Goal: Information Seeking & Learning: Learn about a topic

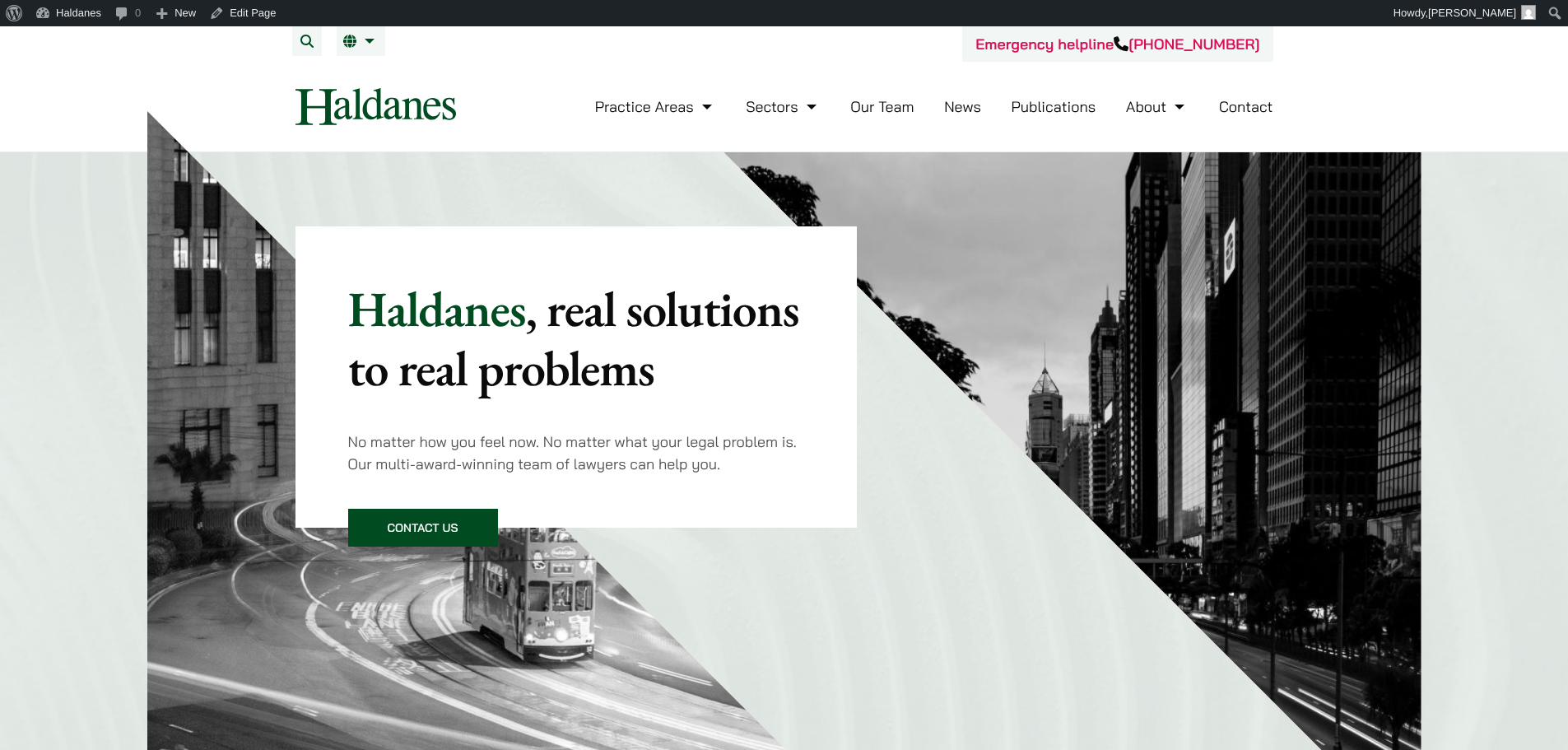
click at [76, 338] on div "Haldanes , real solutions to real problems No matter how you feel now. No matte…" at bounding box center [784, 499] width 1568 height 695
click at [359, 73] on span "繁" at bounding box center [356, 74] width 13 height 16
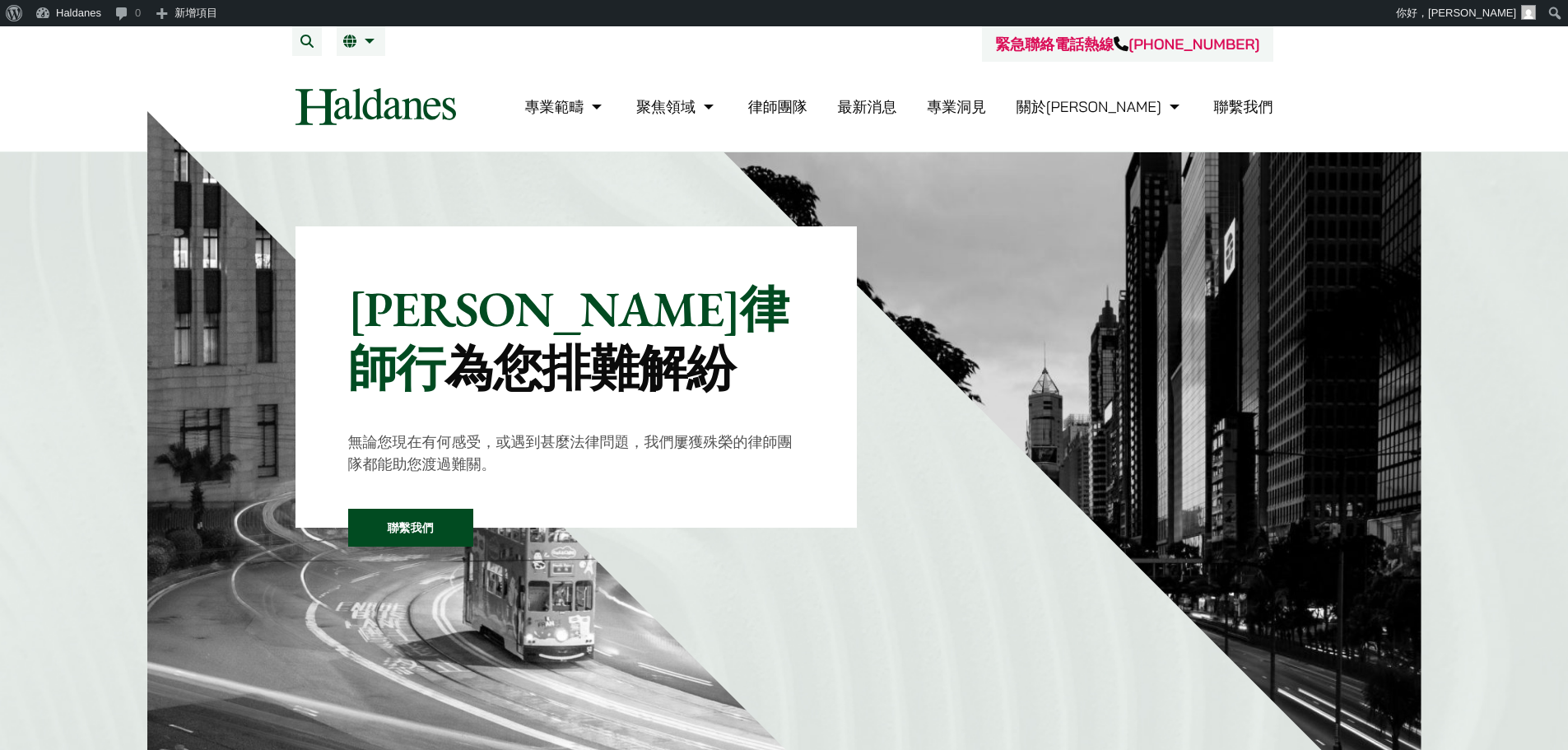
click at [1503, 222] on div "何敦律師行 為您排難解紛 無論您現在有何感受，或遇到甚麼法律問題，我們屢獲殊榮的律師團隊都能助您渡過難關。 聯繫我們" at bounding box center [784, 499] width 1568 height 695
click at [1472, 266] on div "何敦律師行 為您排難解紛 無論您現在有何感受，或遇到甚麼法律問題，我們屢獲殊榮的律師團隊都能助您渡過難關。 聯繫我們" at bounding box center [784, 499] width 1568 height 695
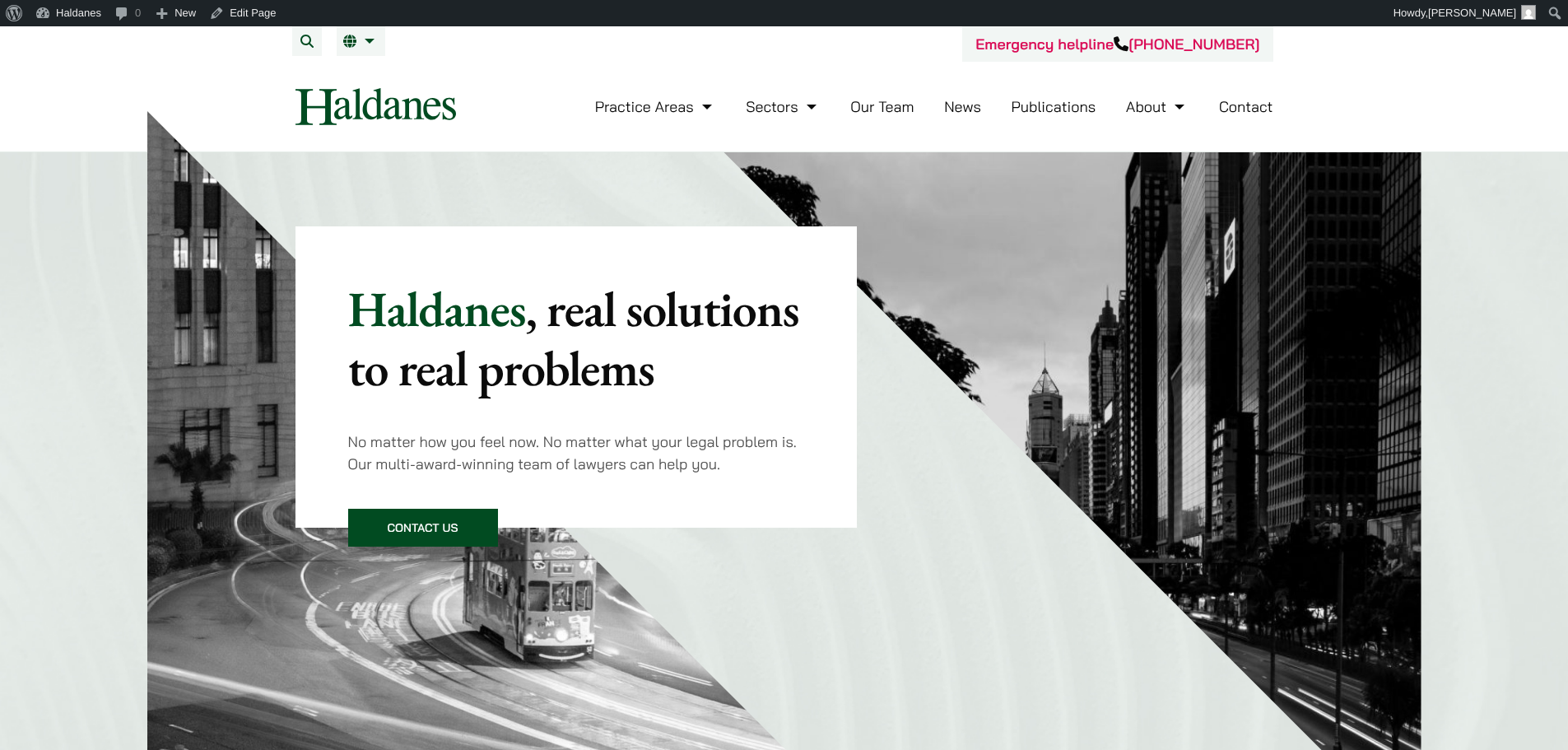
click at [1065, 119] on li "Publications" at bounding box center [1054, 106] width 85 height 35
click at [1066, 113] on link "Publications" at bounding box center [1054, 107] width 85 height 19
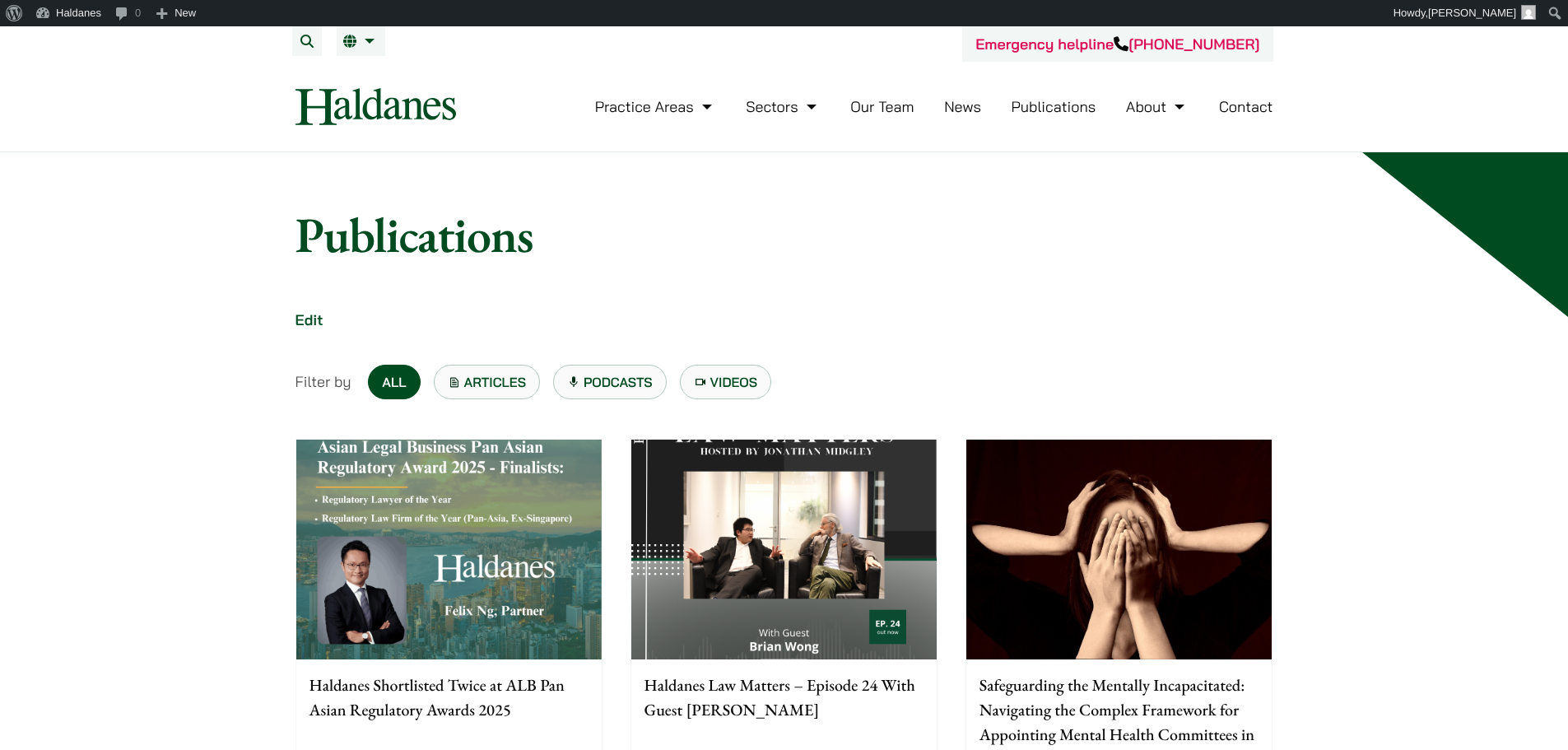
scroll to position [247, 0]
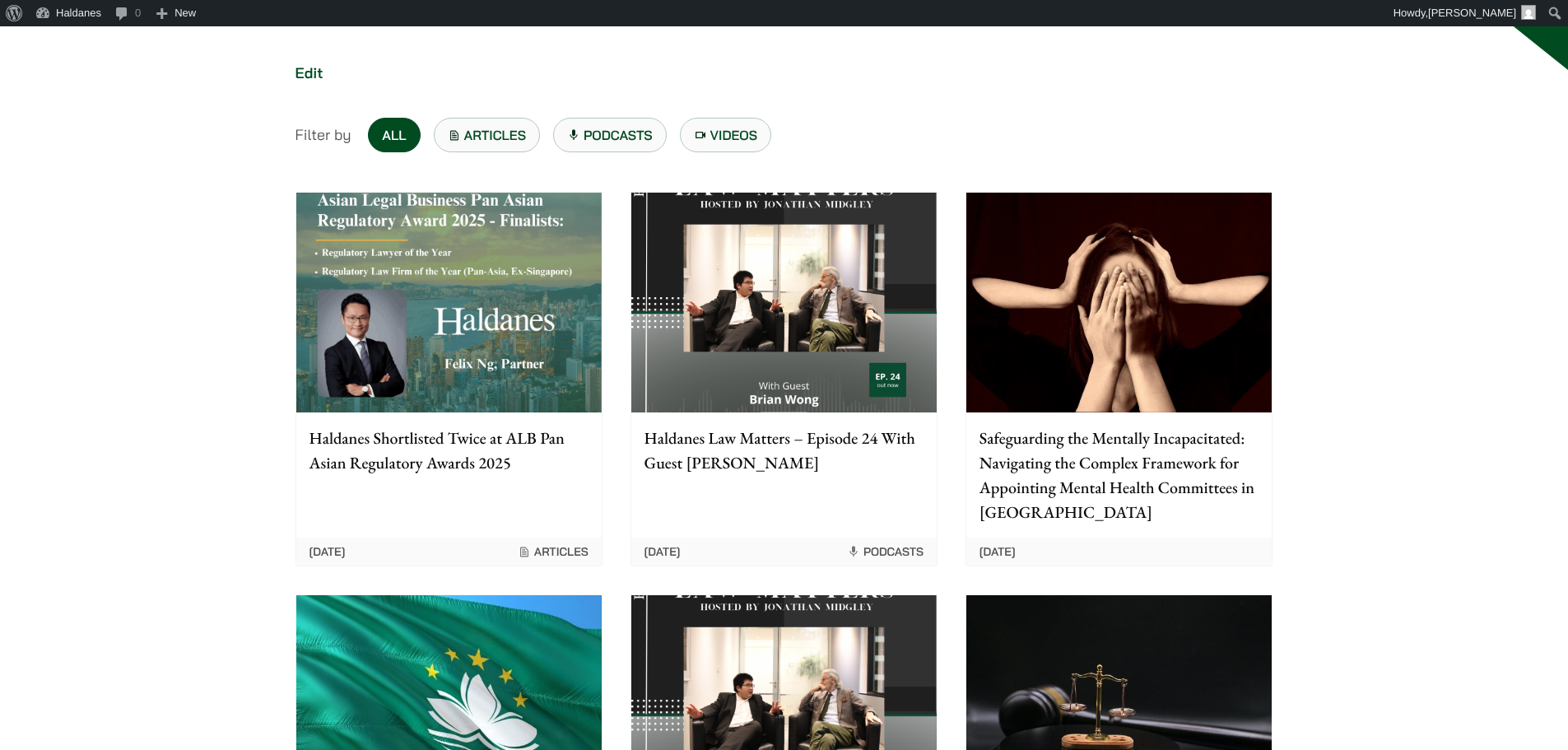
click at [1104, 225] on img at bounding box center [1119, 302] width 305 height 220
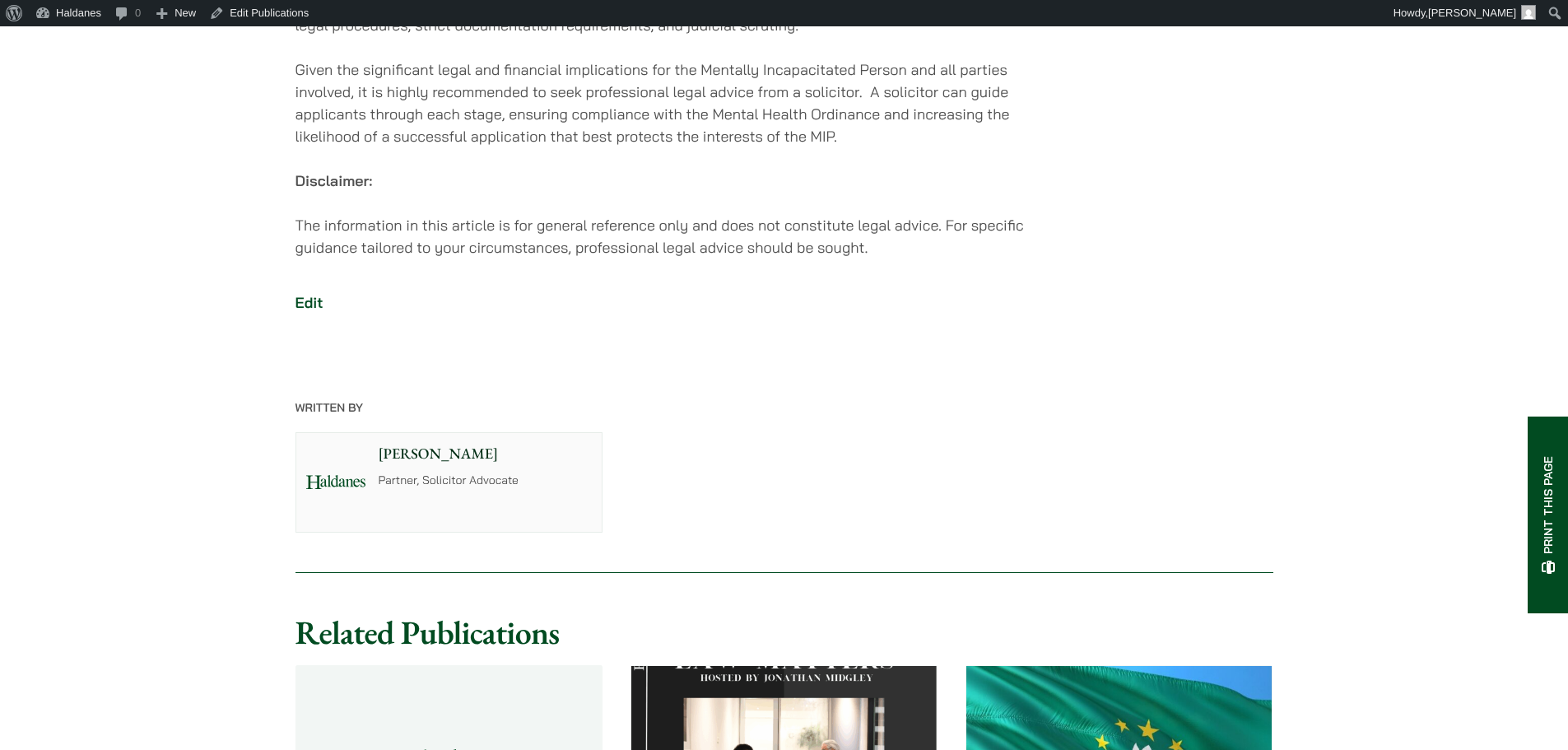
scroll to position [3019, 0]
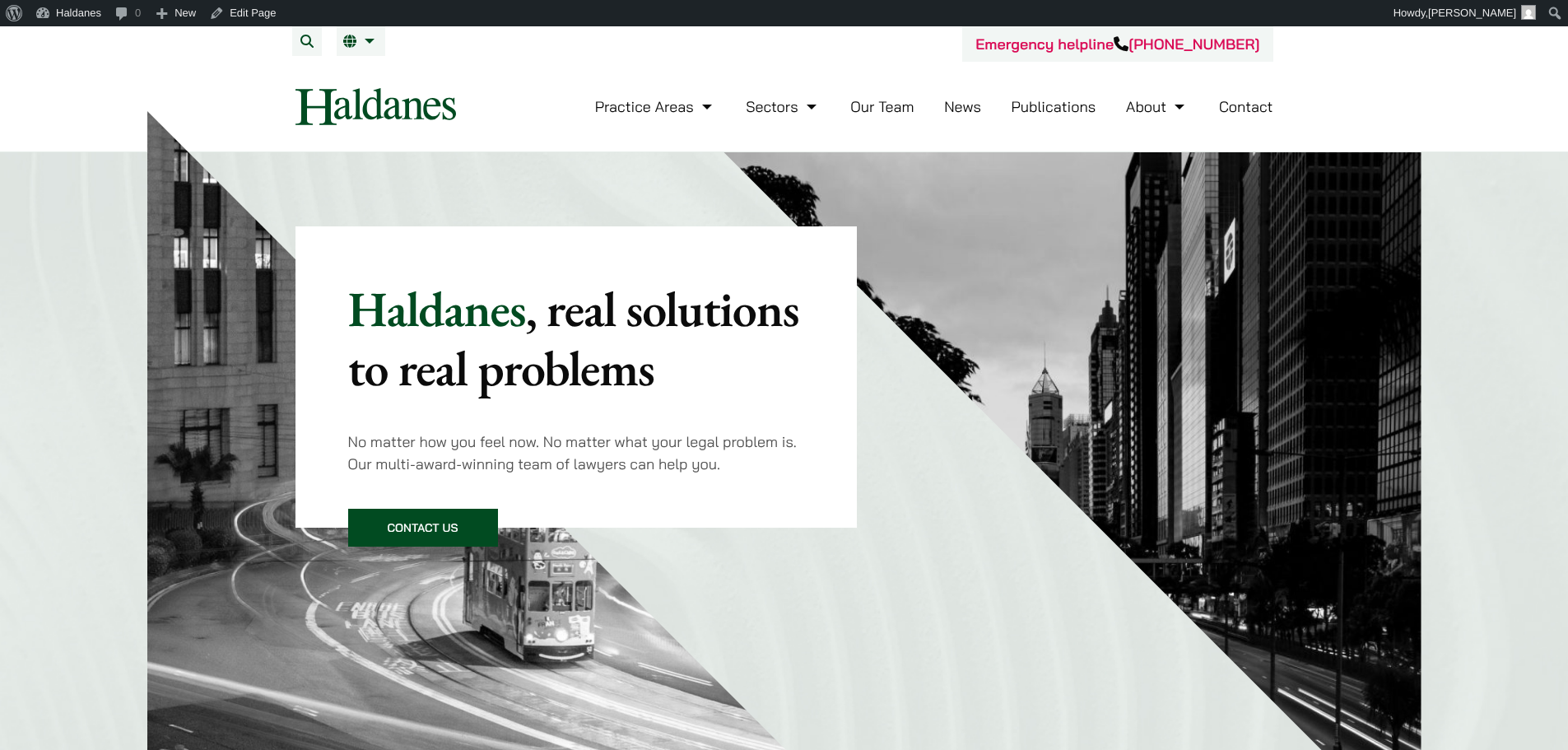
click at [1035, 99] on link "Publications" at bounding box center [1054, 107] width 85 height 19
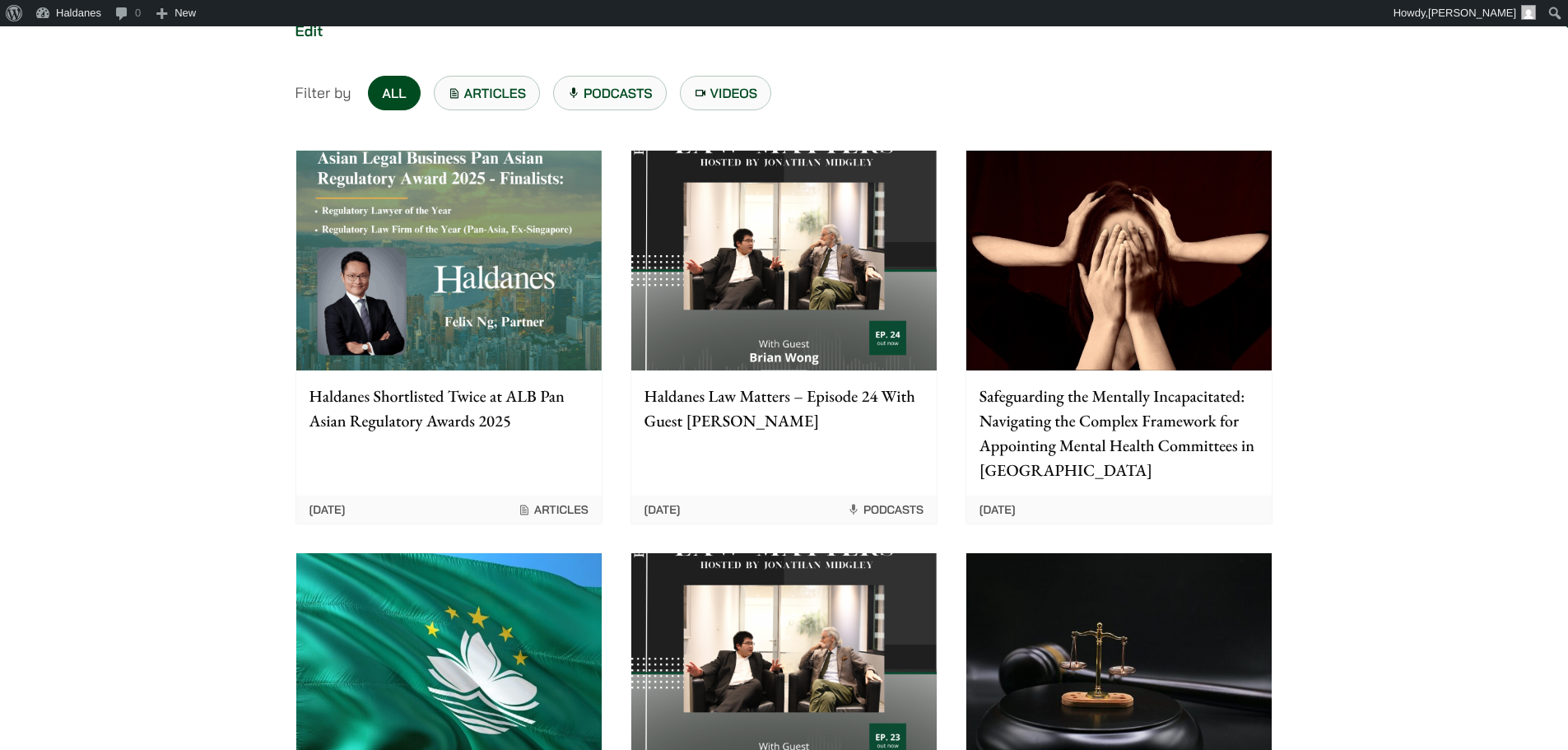
scroll to position [247, 0]
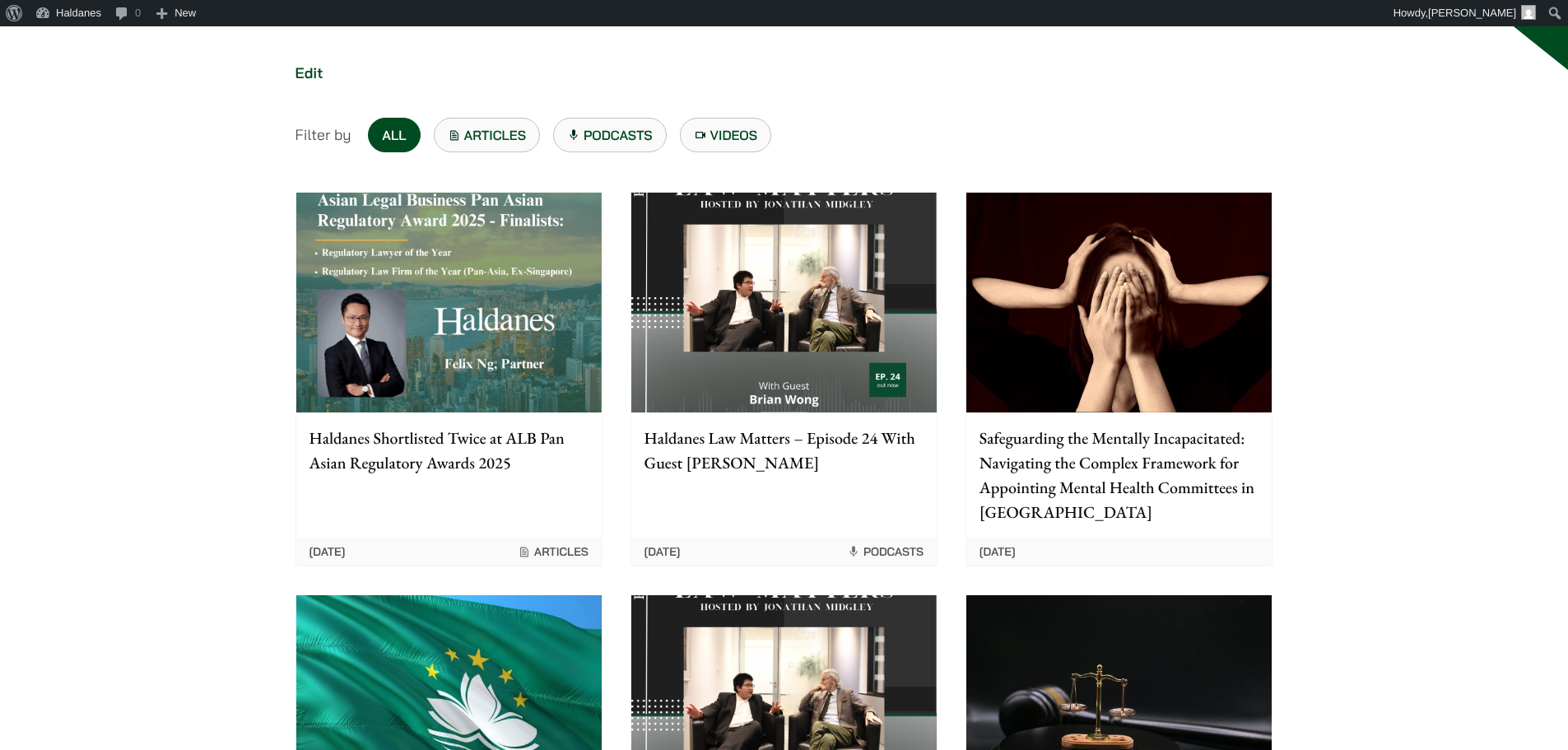
click at [1138, 258] on img at bounding box center [1119, 302] width 305 height 220
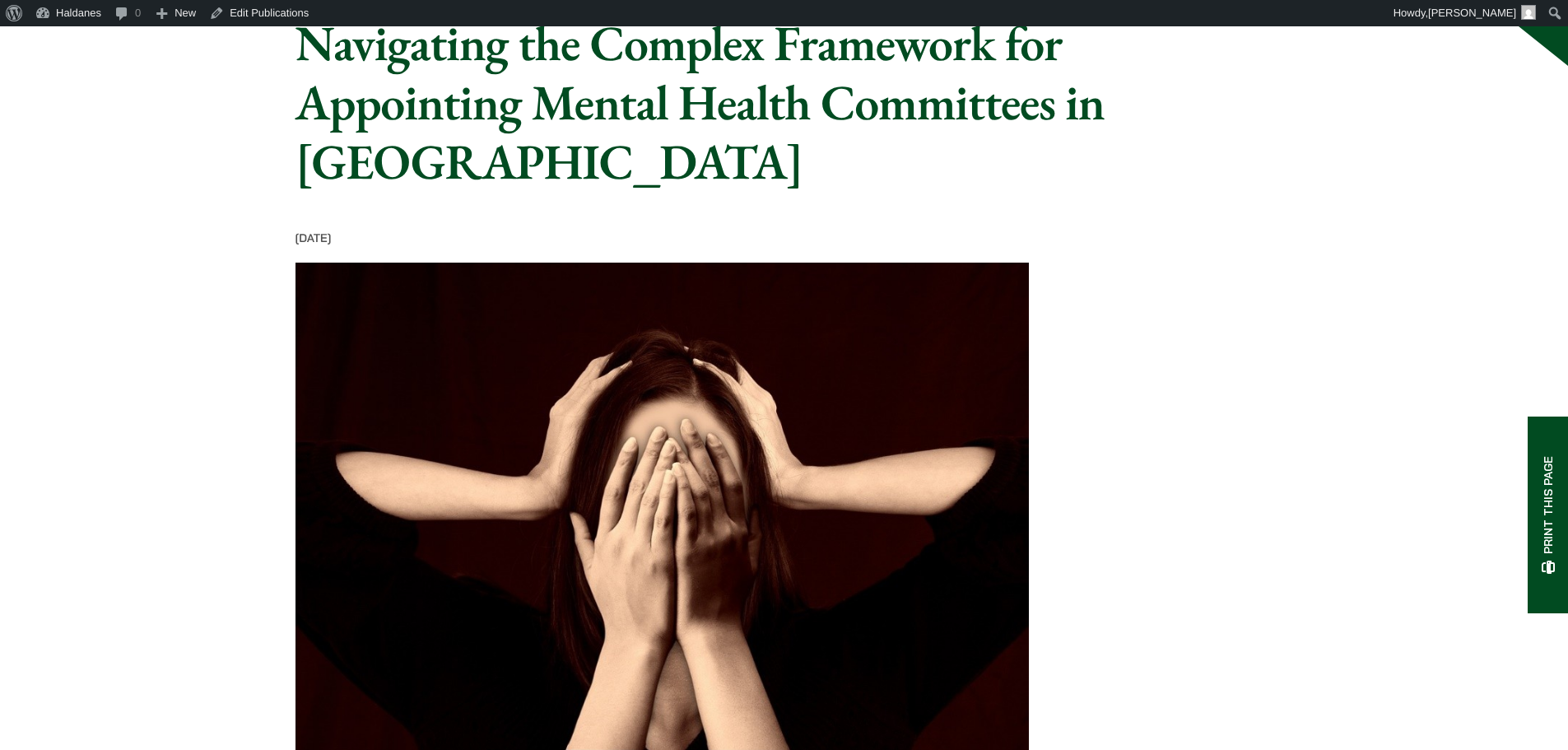
scroll to position [329, 0]
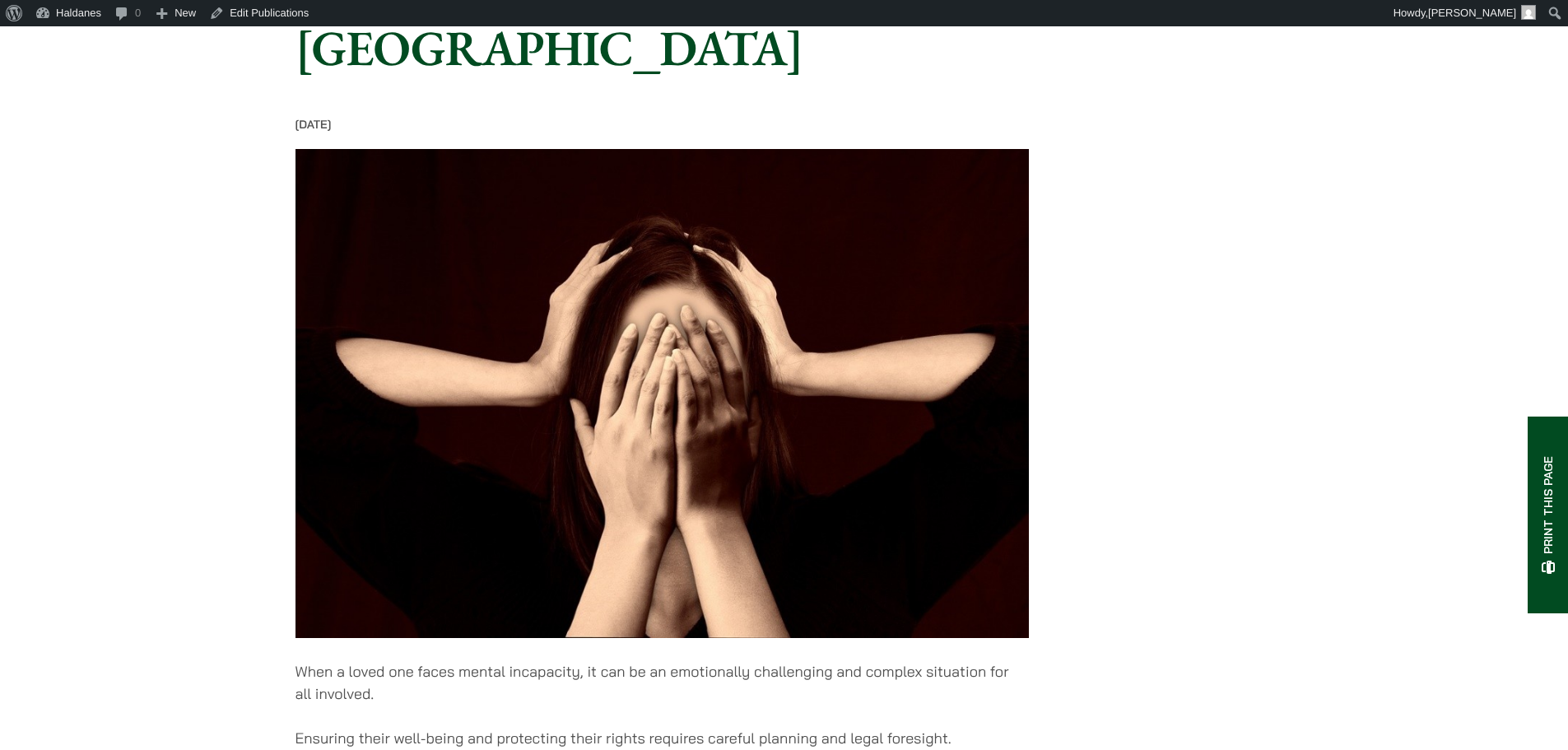
click at [698, 293] on img at bounding box center [662, 393] width 734 height 489
